Goal: Task Accomplishment & Management: Manage account settings

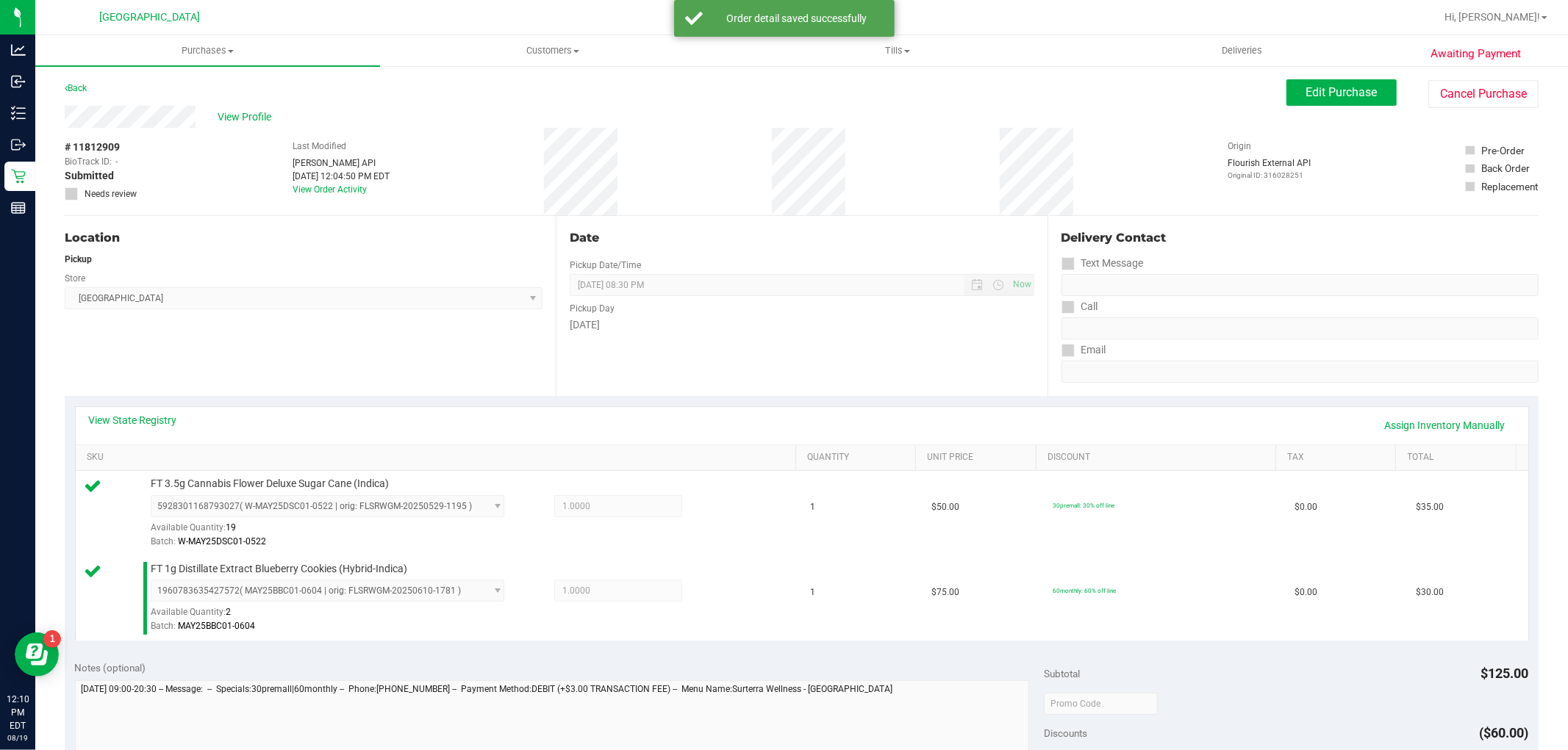
scroll to position [538, 0]
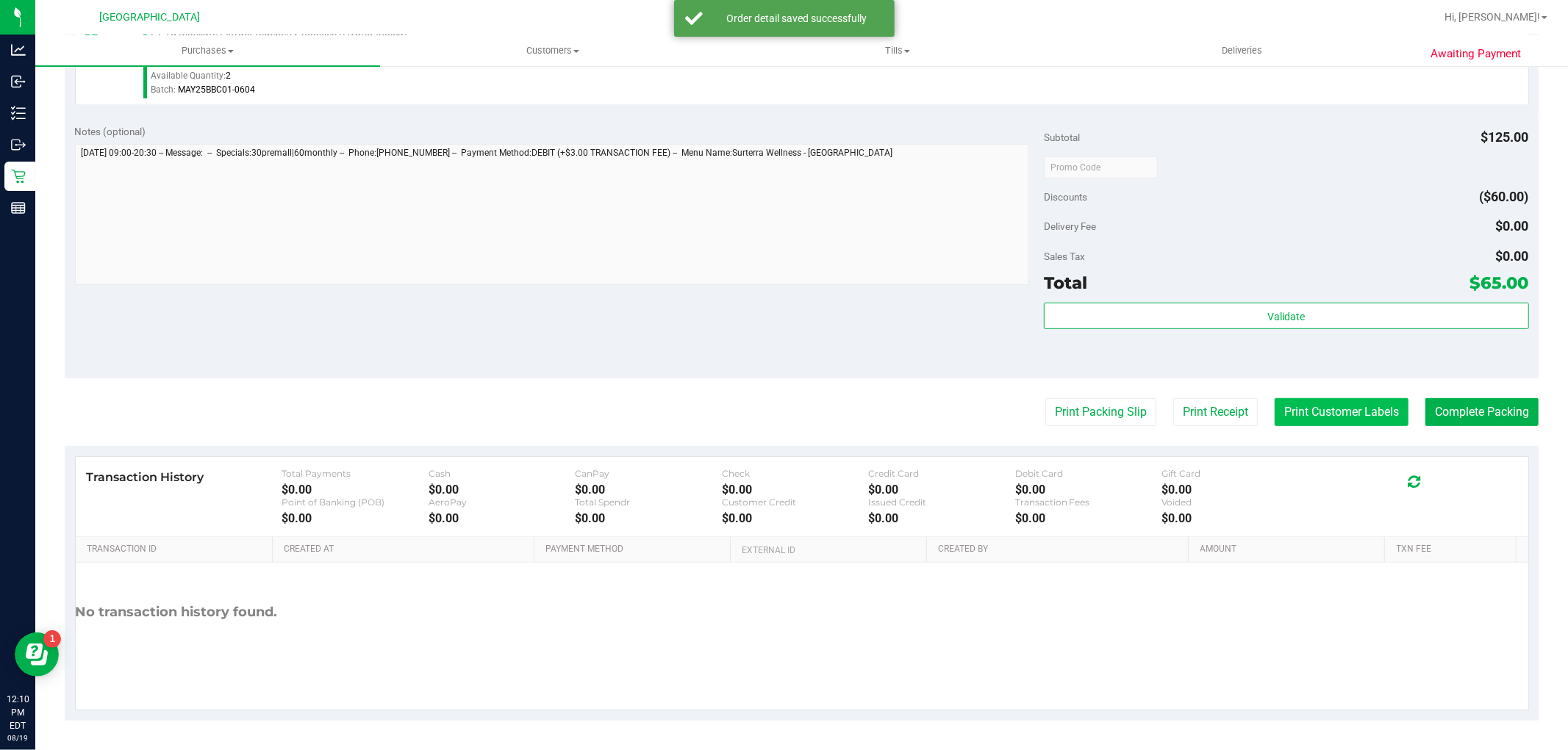
click at [1333, 407] on button "Print Customer Labels" at bounding box center [1342, 412] width 134 height 28
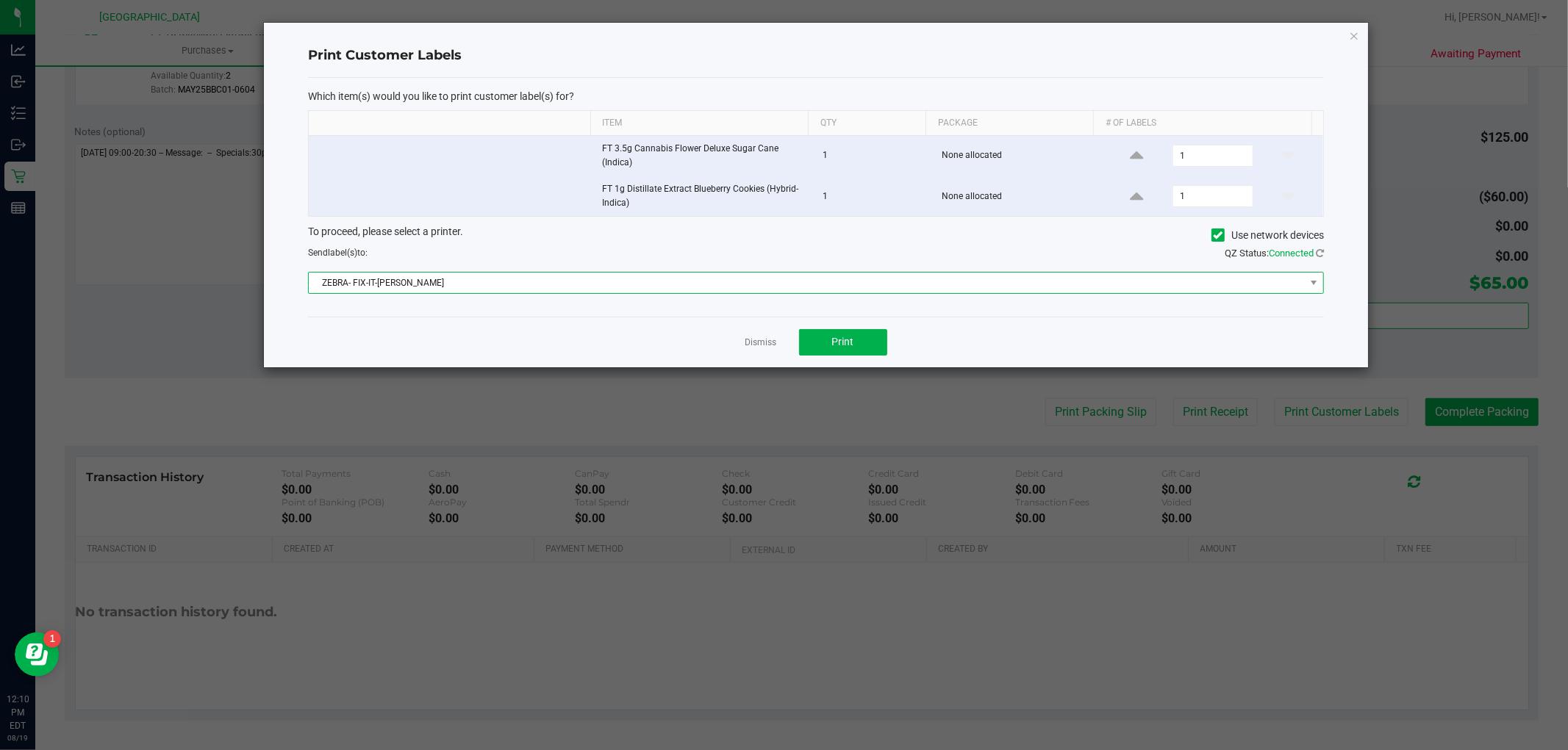
click at [865, 288] on span "ZEBRA- FIX-IT-[PERSON_NAME]" at bounding box center [807, 282] width 996 height 21
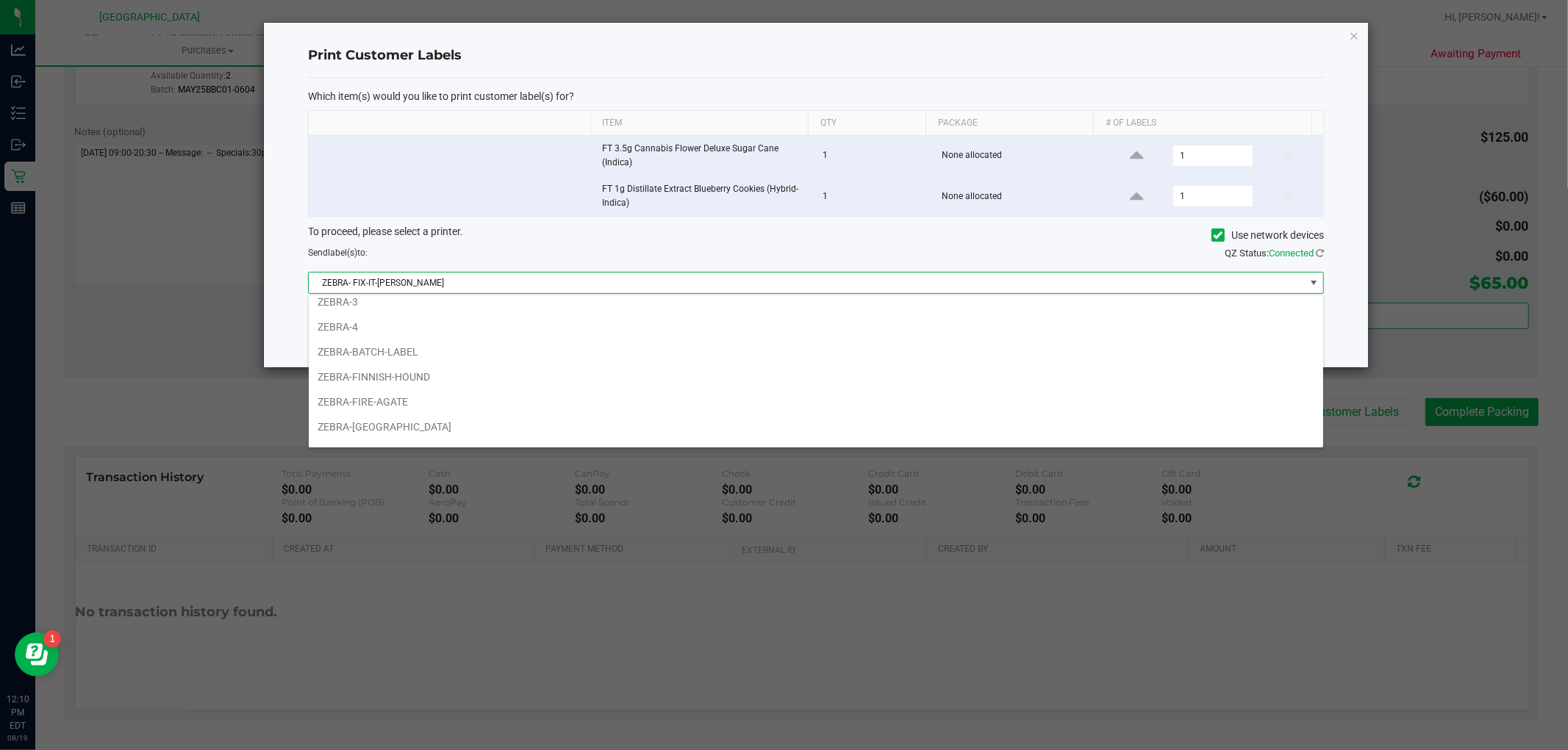
scroll to position [43, 0]
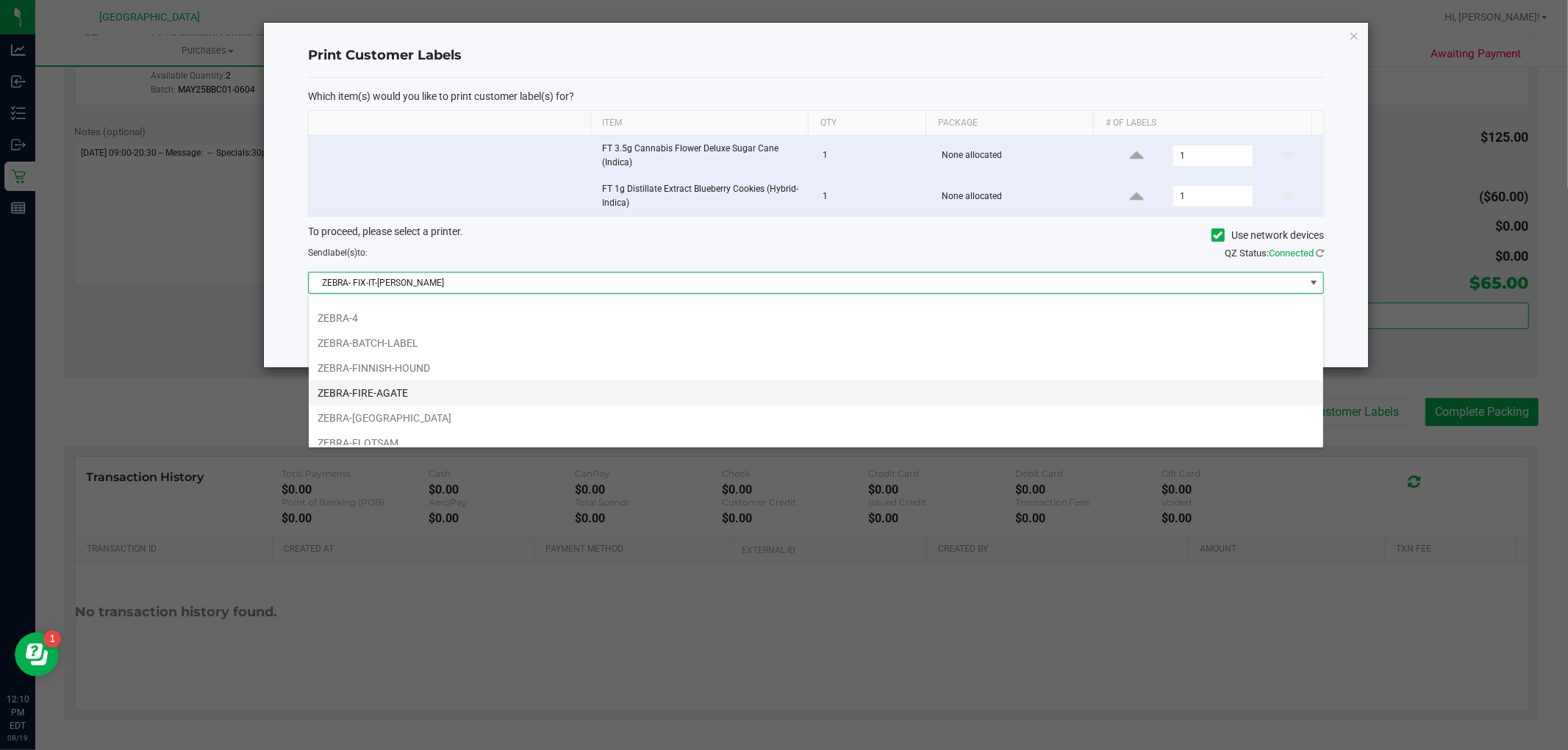
click at [429, 390] on li "ZEBRA-FIRE-AGATE" at bounding box center [816, 393] width 1014 height 25
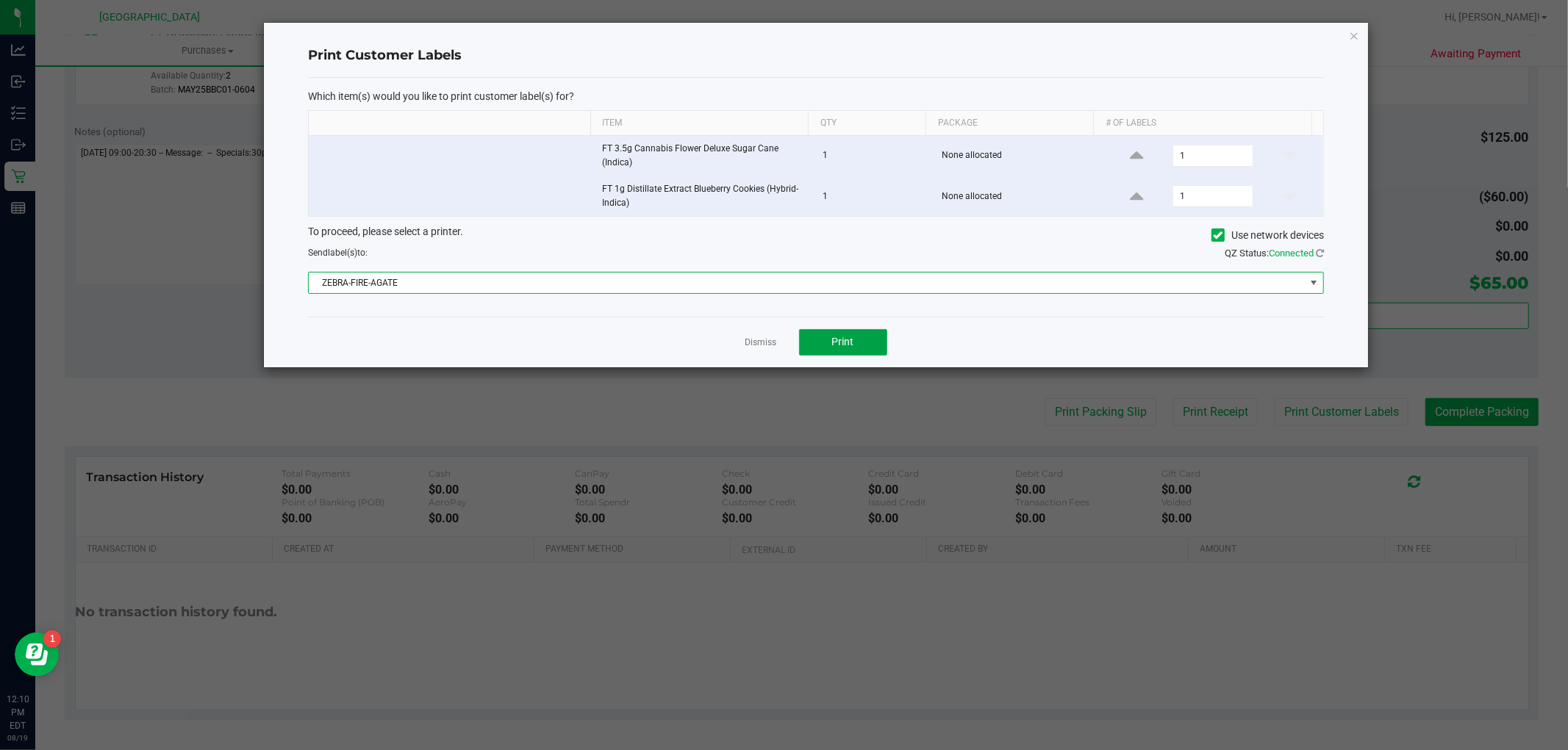
click at [844, 343] on span "Print" at bounding box center [843, 342] width 22 height 12
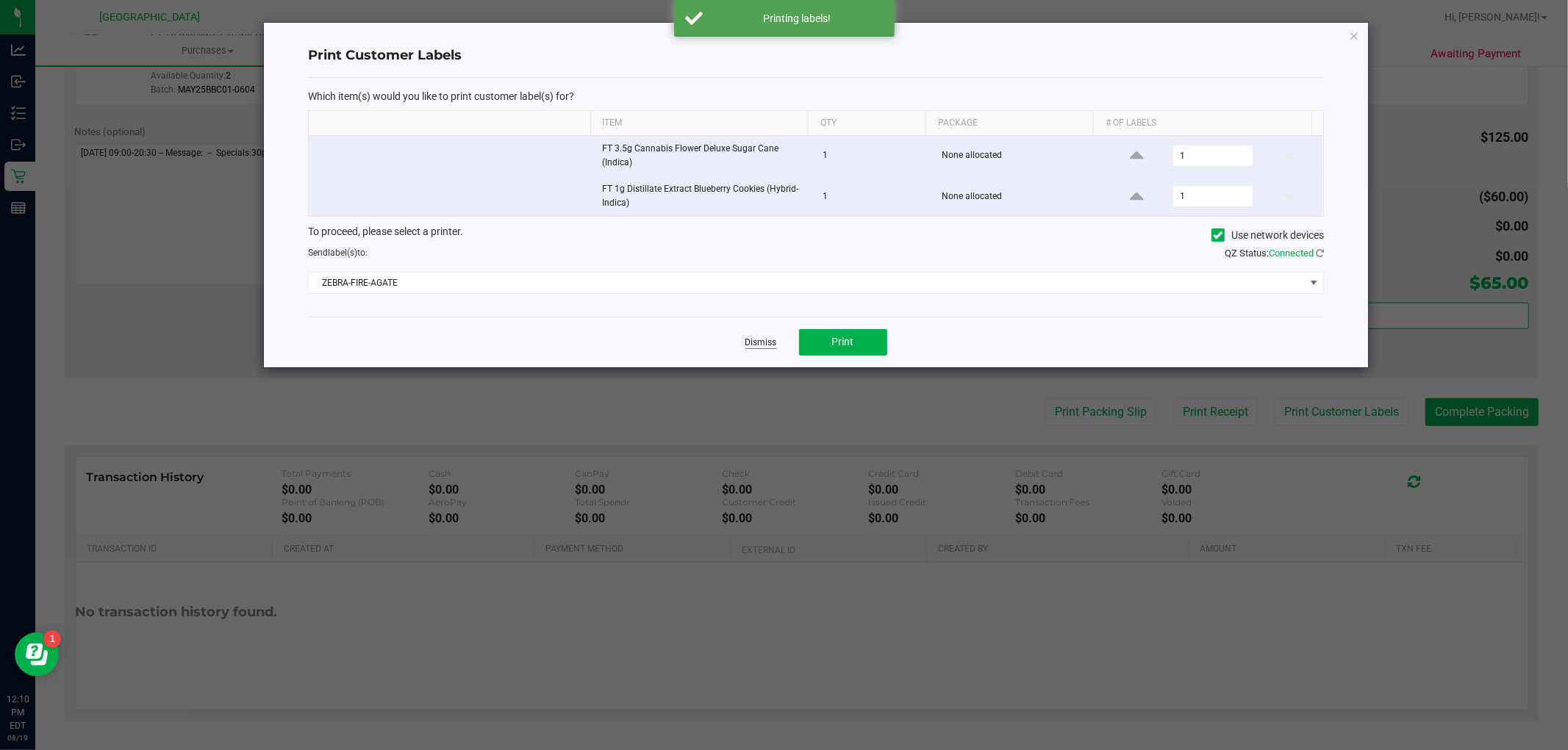
click at [756, 344] on link "Dismiss" at bounding box center [761, 343] width 32 height 13
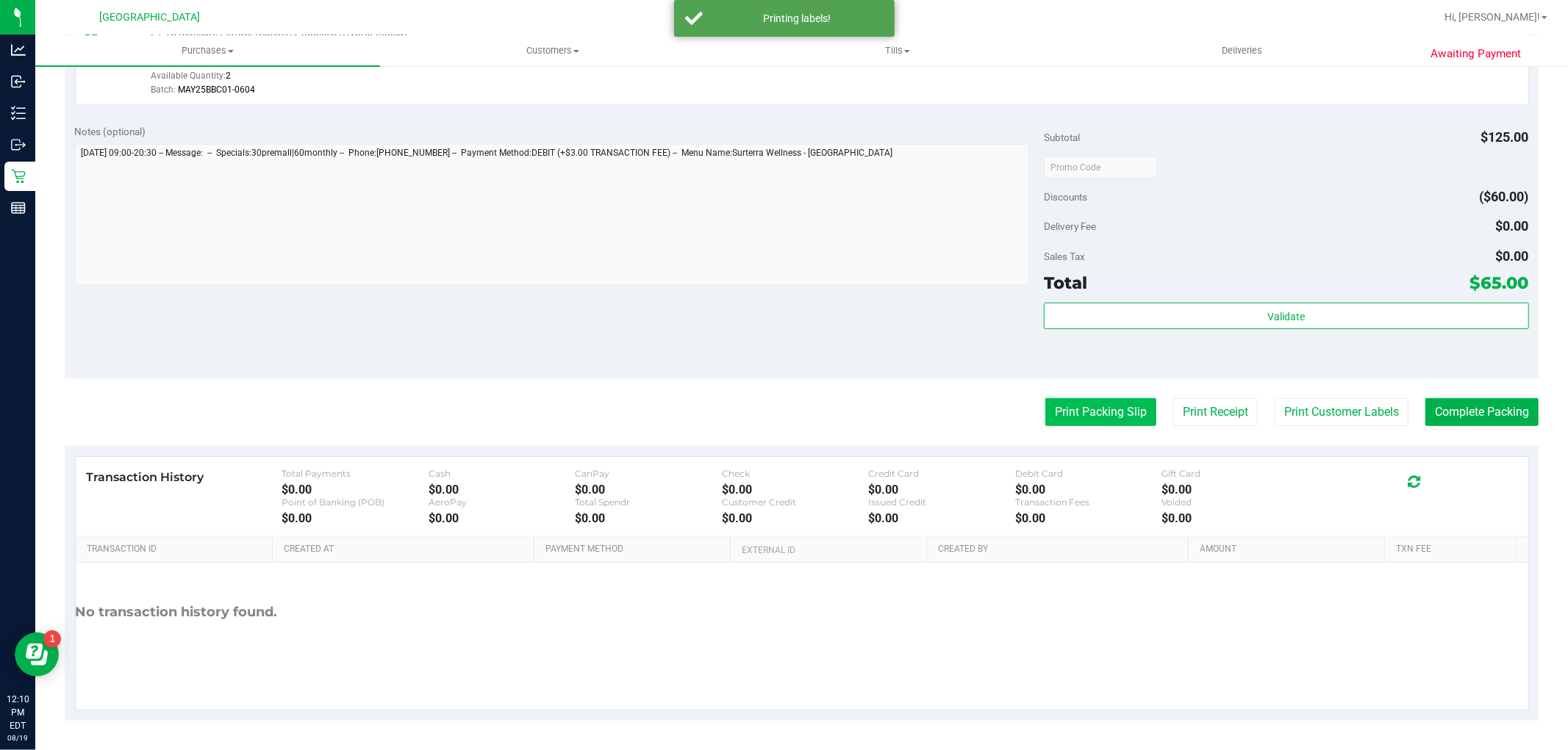
click at [1082, 410] on button "Print Packing Slip" at bounding box center [1100, 412] width 111 height 28
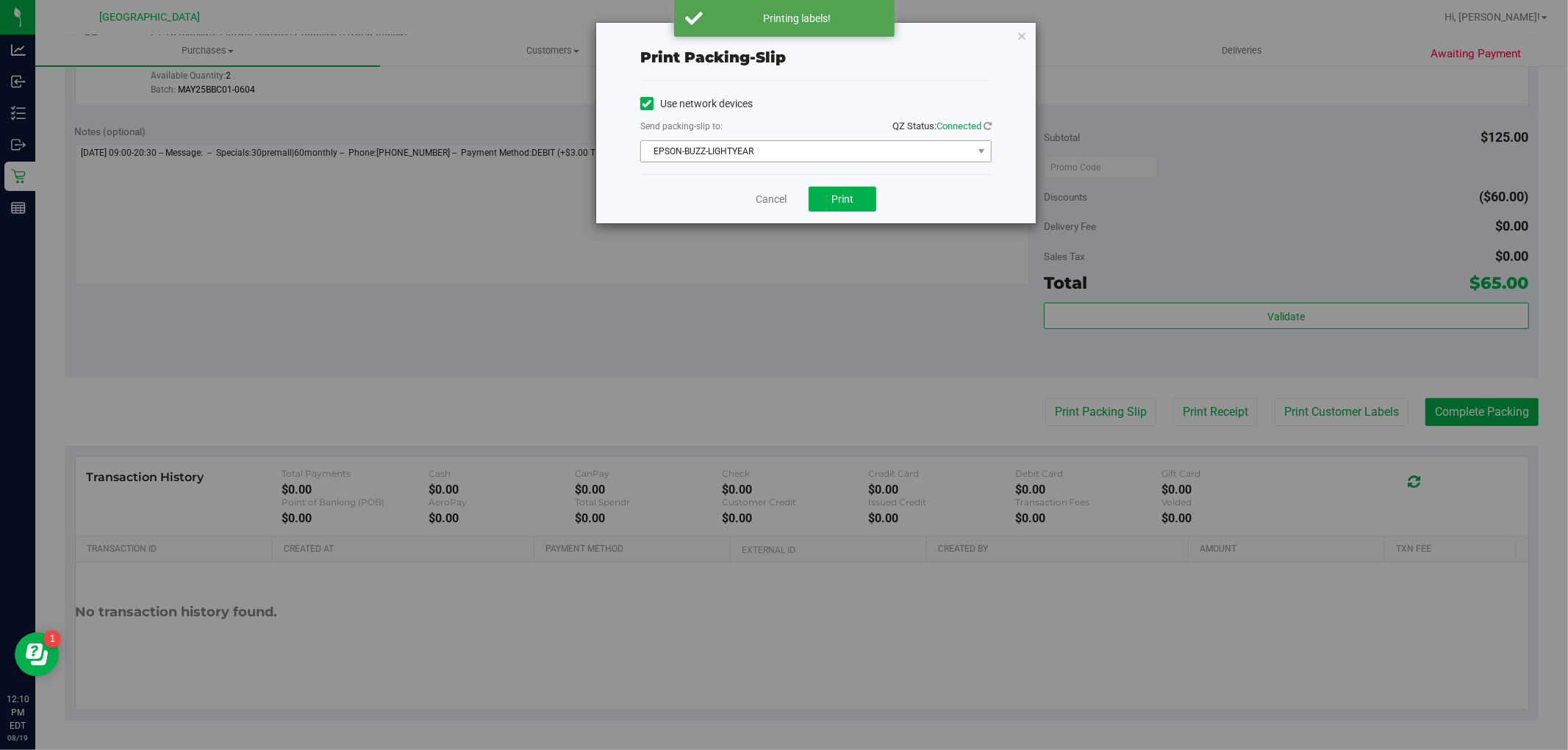
click at [768, 145] on span "EPSON-BUZZ-LIGHTYEAR" at bounding box center [807, 151] width 331 height 21
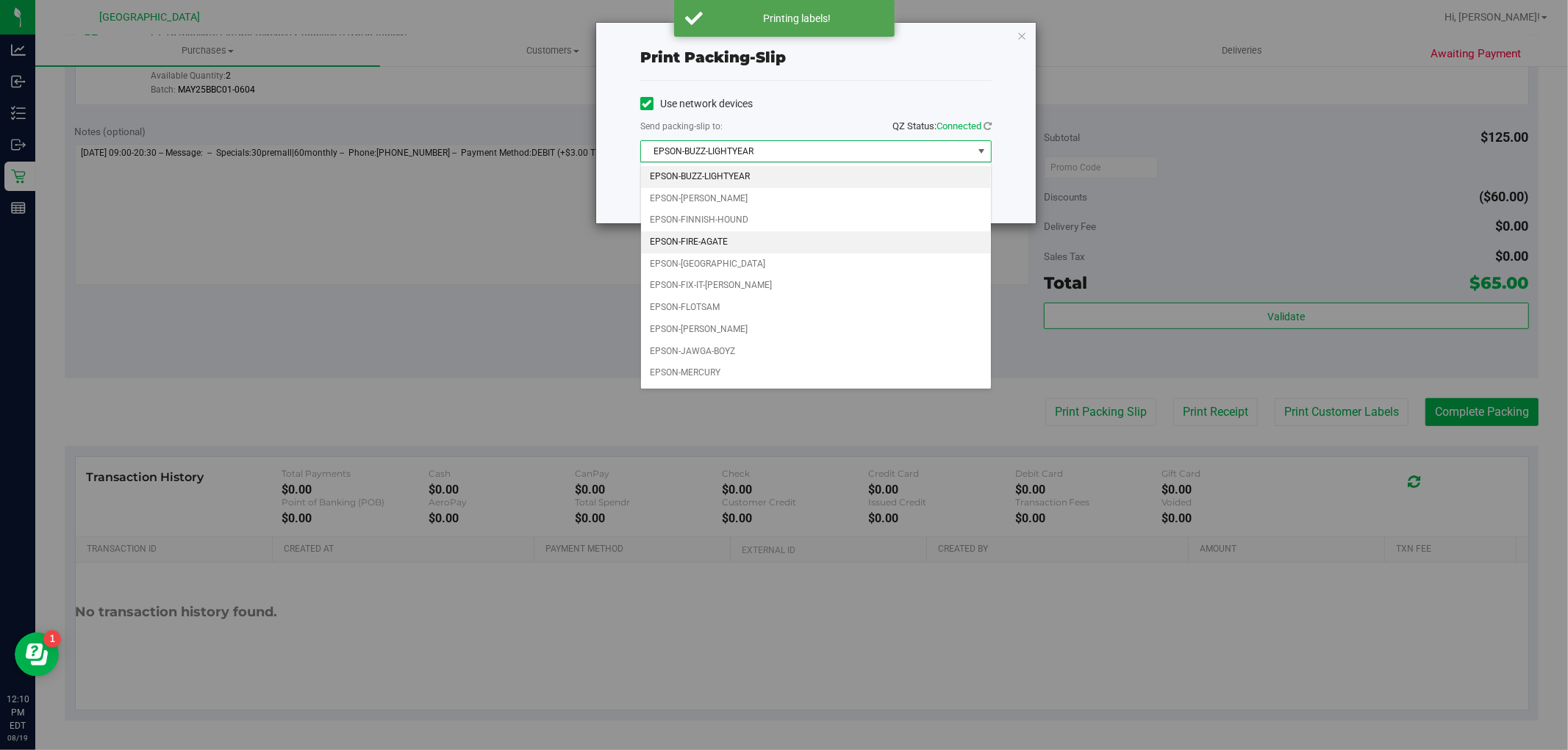
click at [730, 245] on li "EPSON-FIRE-AGATE" at bounding box center [816, 242] width 350 height 22
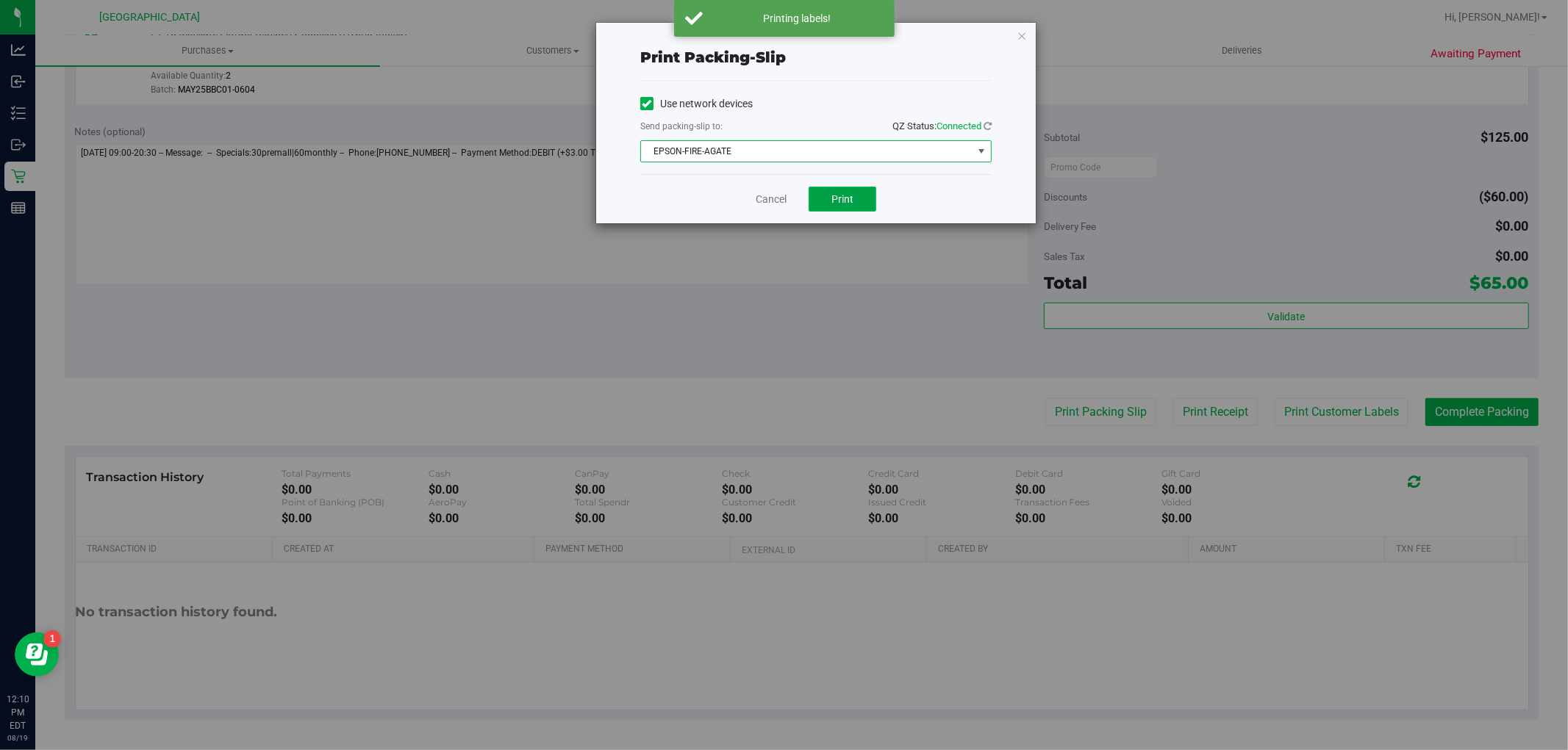
click at [854, 202] on button "Print" at bounding box center [843, 198] width 68 height 25
click at [766, 201] on link "Cancel" at bounding box center [771, 198] width 31 height 15
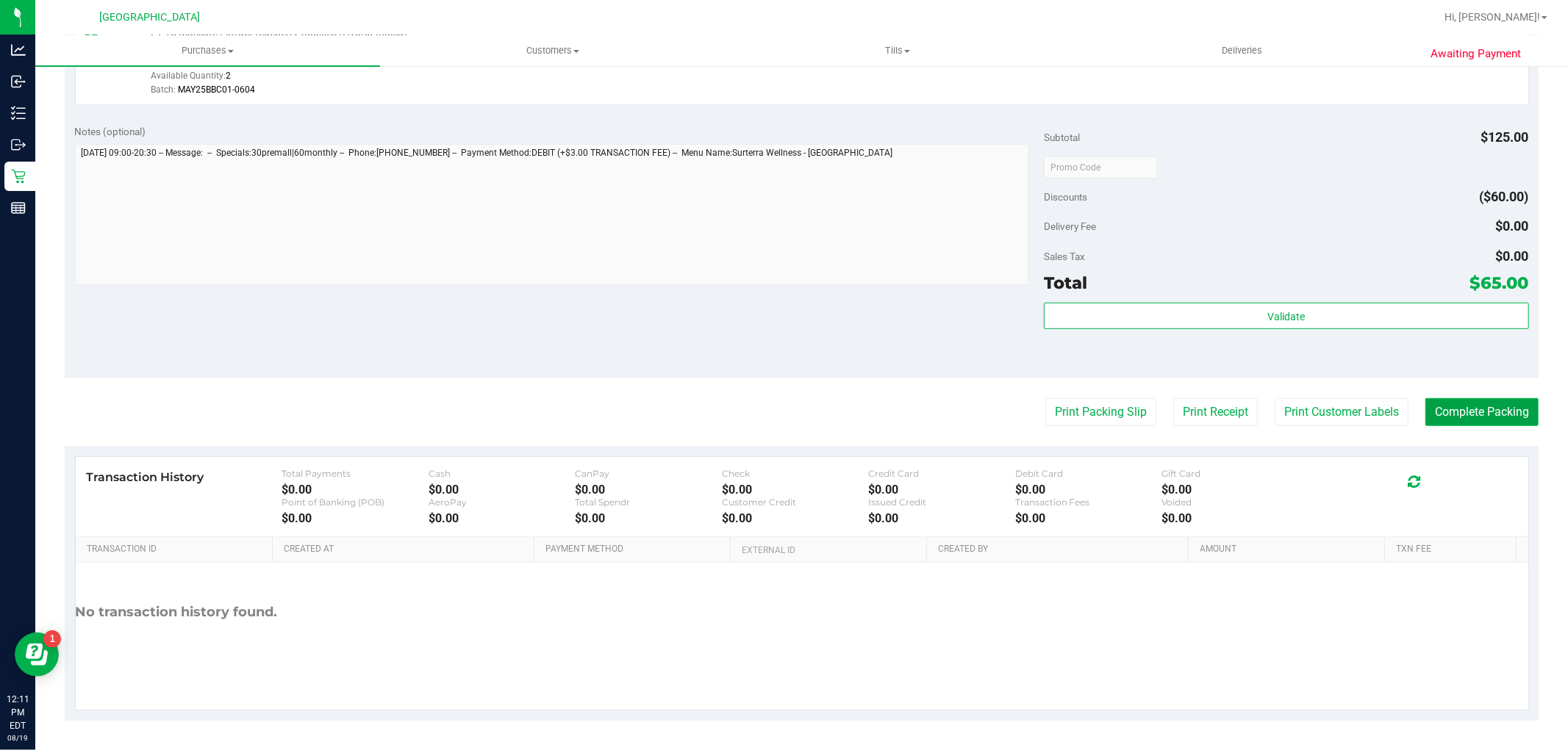
click at [1451, 401] on button "Complete Packing" at bounding box center [1481, 412] width 113 height 28
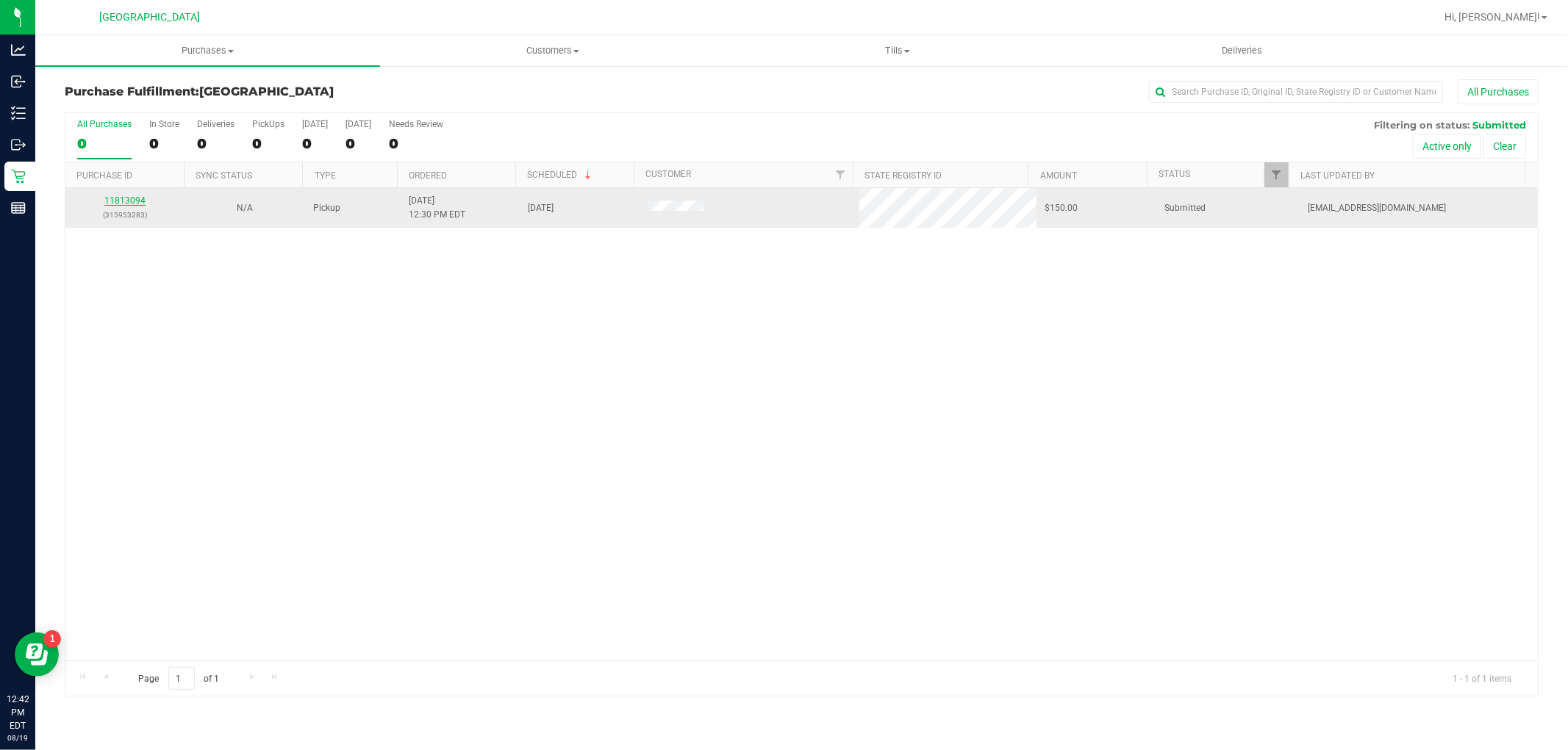
click at [121, 199] on link "11813094" at bounding box center [125, 200] width 41 height 10
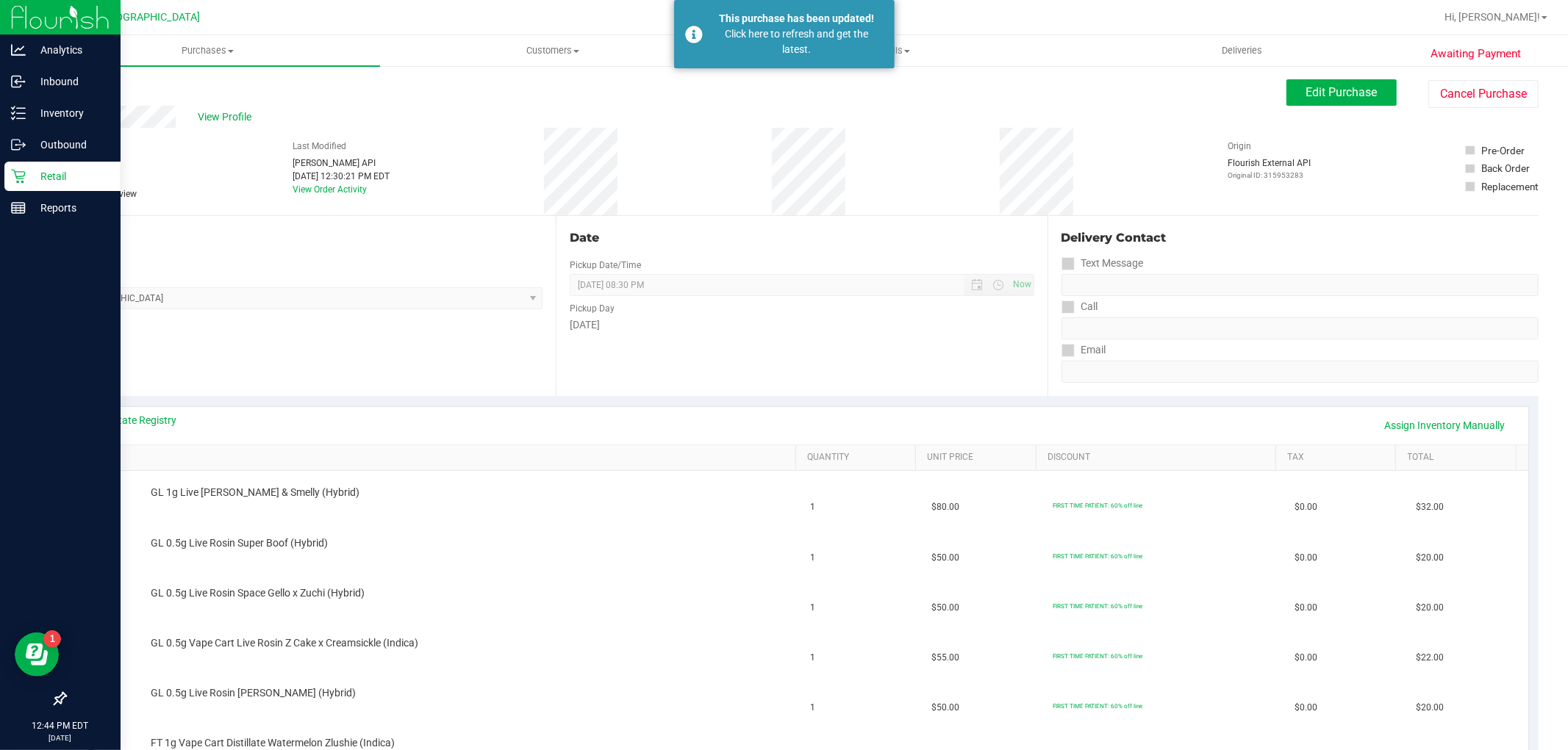
click at [24, 178] on icon at bounding box center [18, 176] width 15 height 15
